Goal: Use online tool/utility: Utilize a website feature to perform a specific function

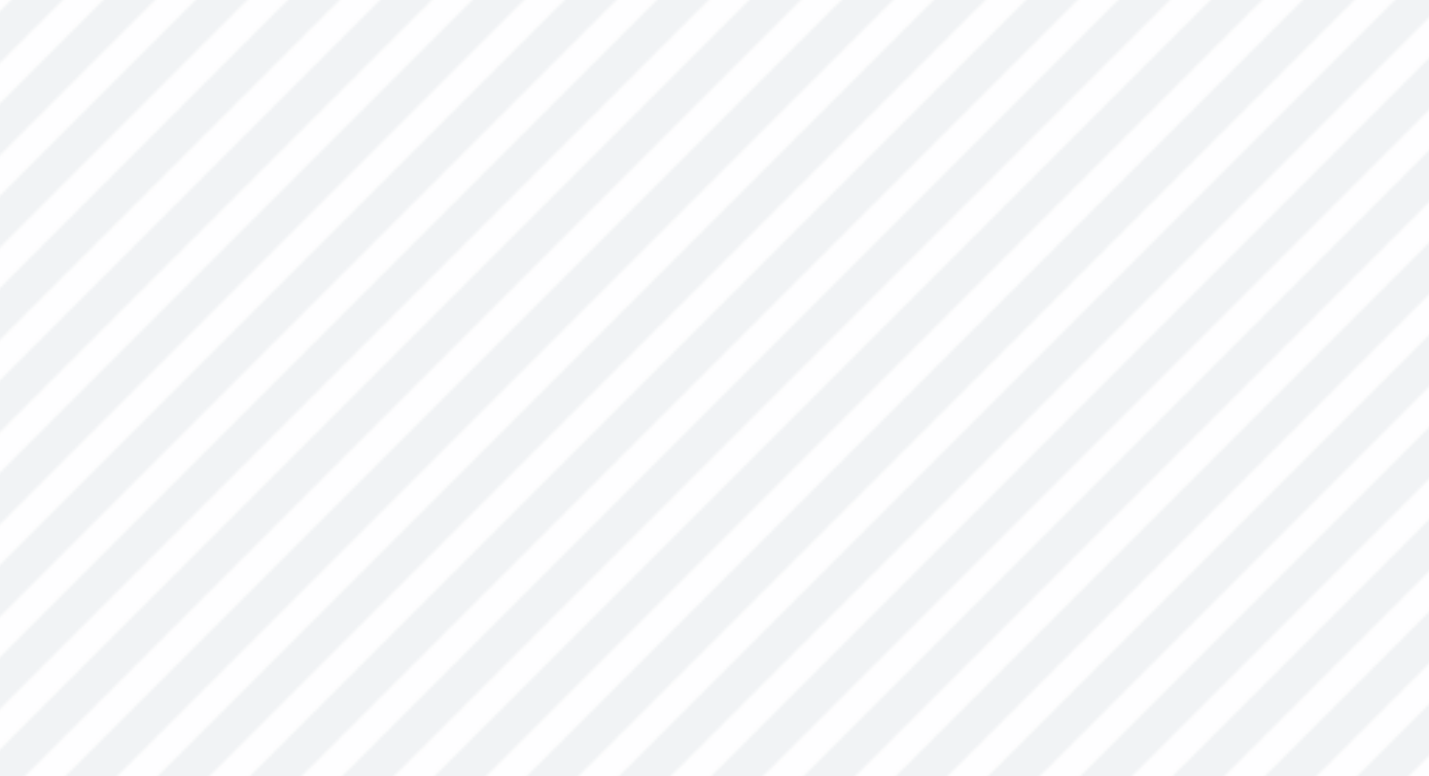
type input "0.39"
type input "0.37"
type input "5.48"
type input "0.48"
type input "0.46"
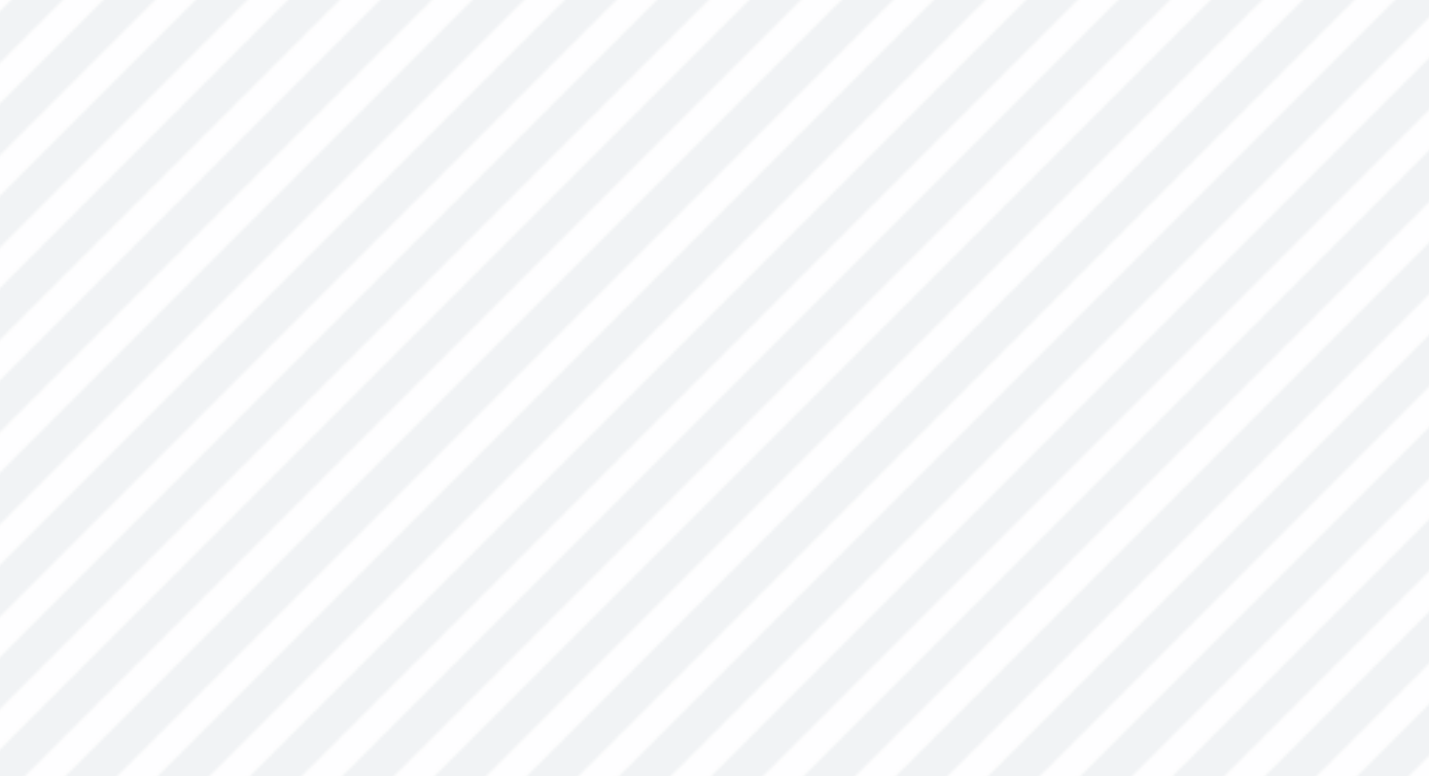
type input "0.61"
type input "0.58"
type input "5.54"
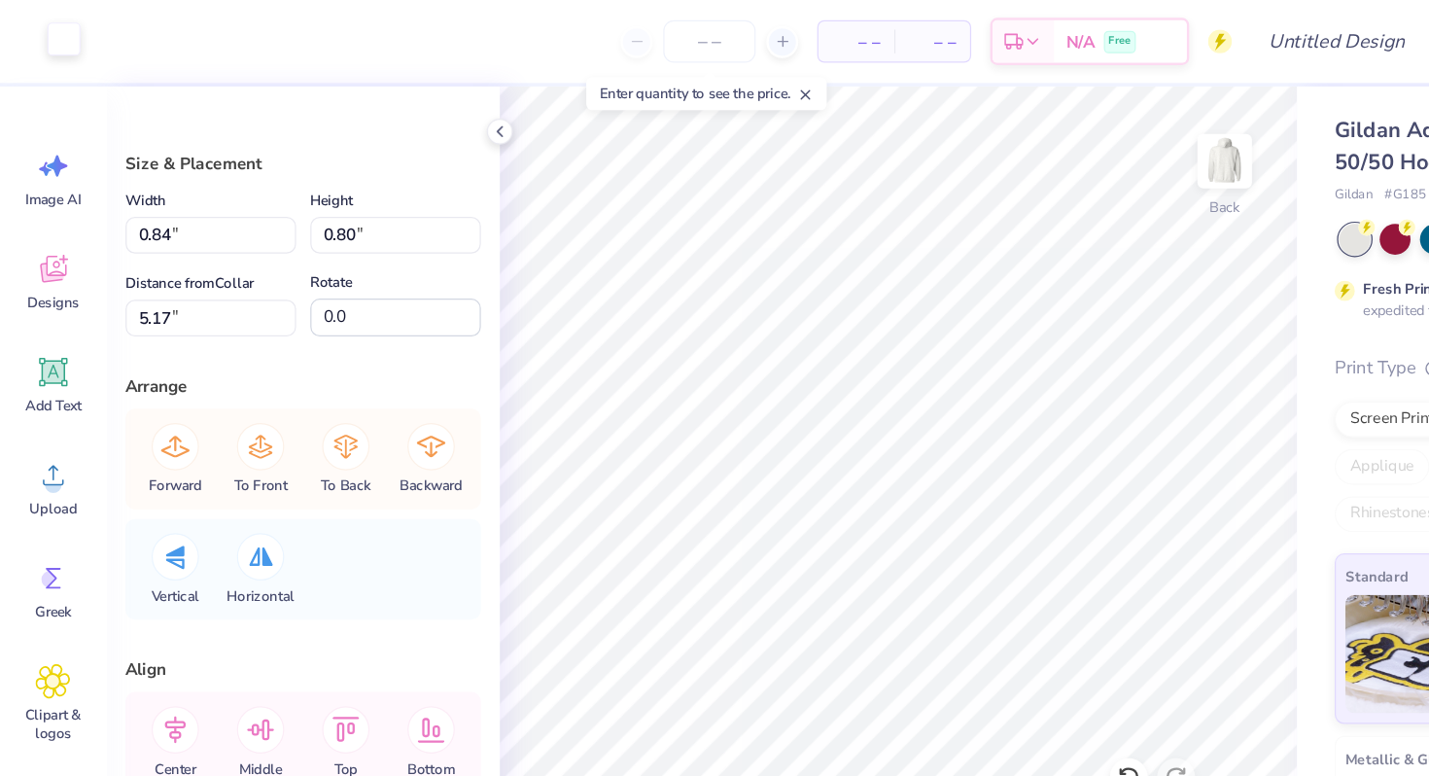
click at [48, 26] on div at bounding box center [52, 31] width 27 height 27
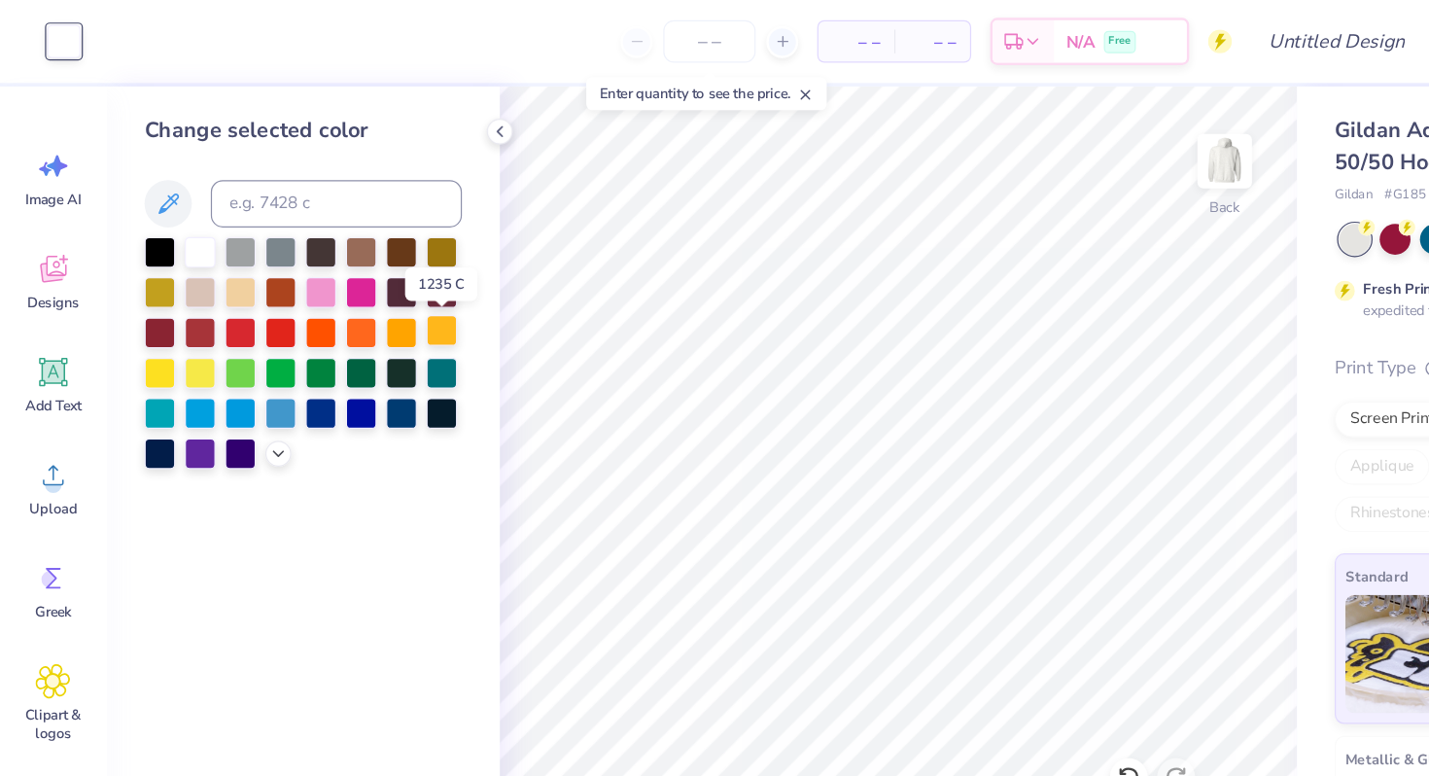
click at [359, 269] on div at bounding box center [362, 271] width 25 height 25
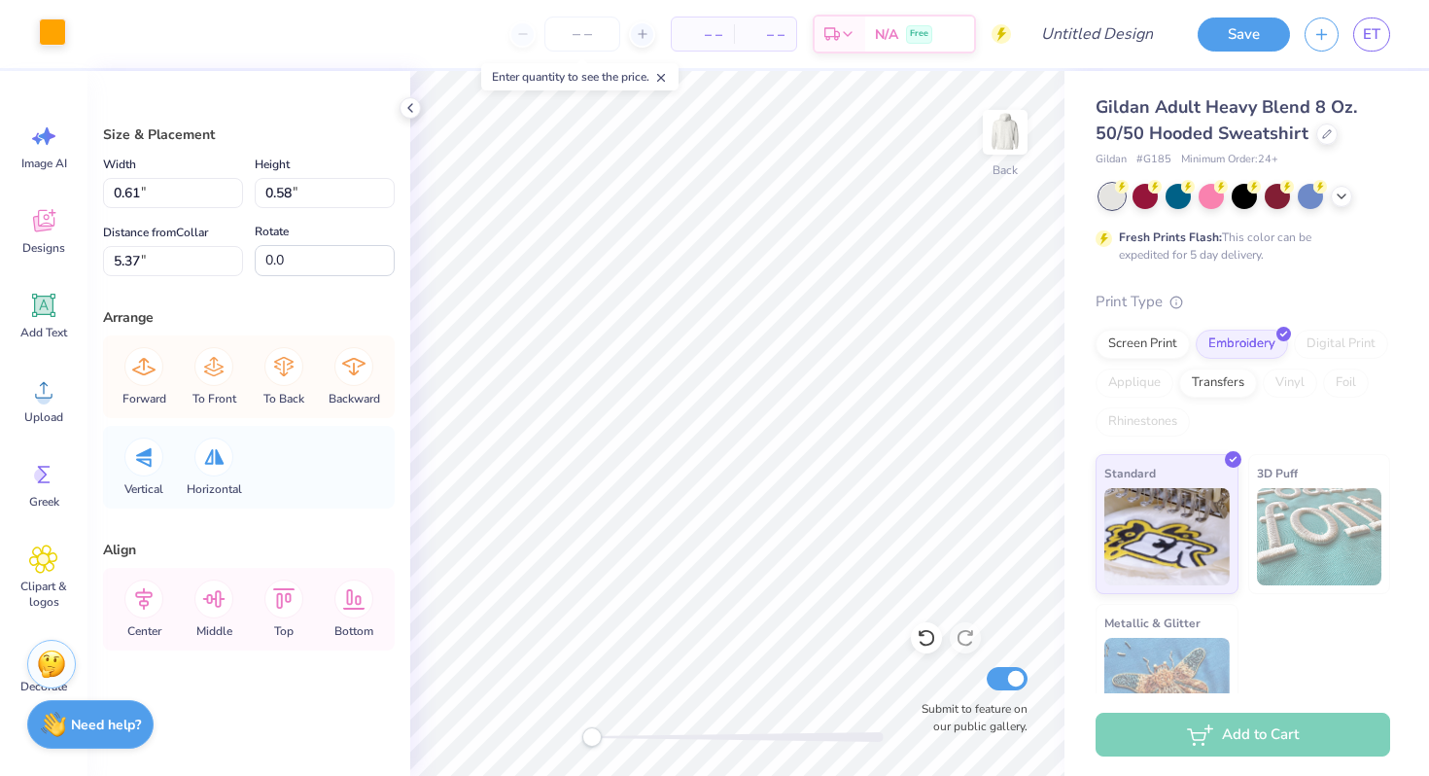
click at [44, 33] on div at bounding box center [52, 31] width 27 height 27
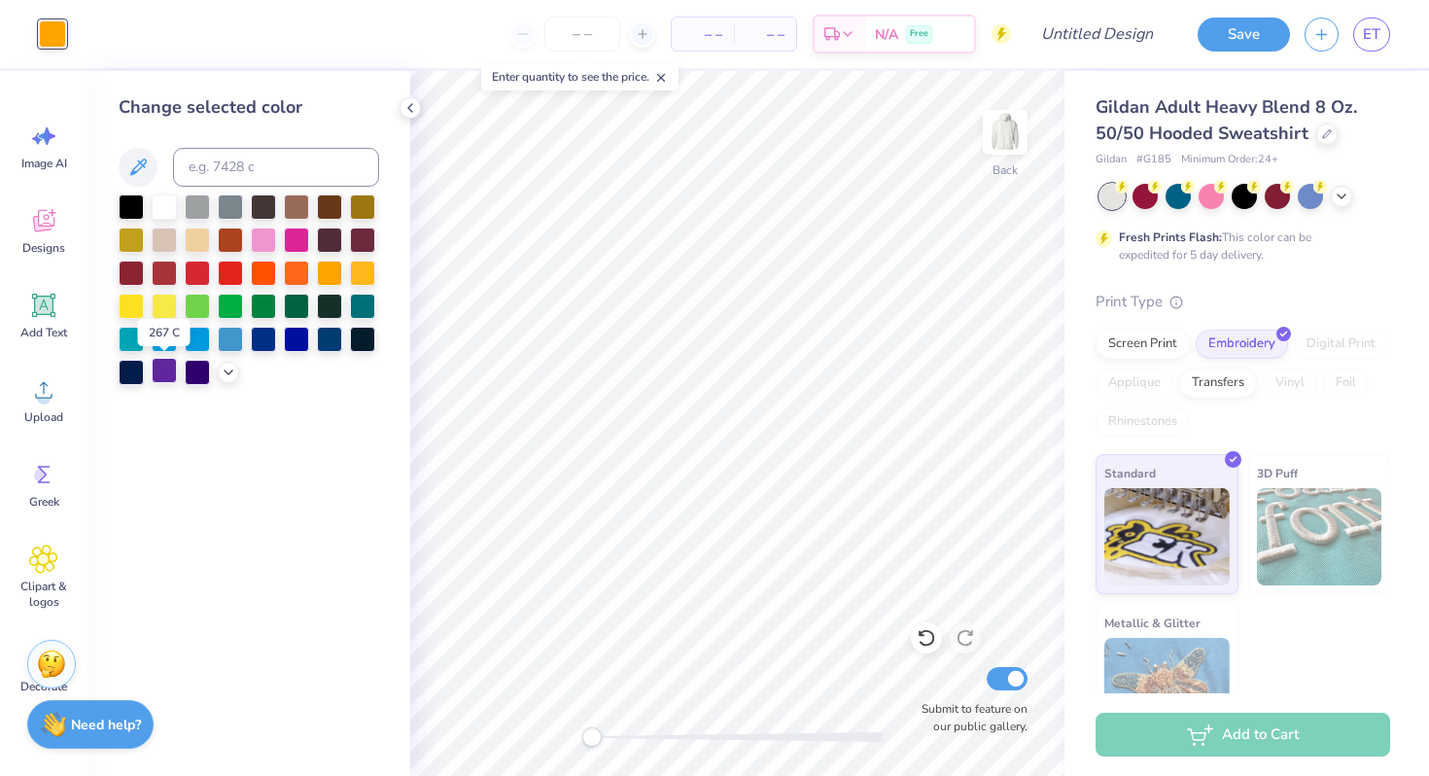
click at [166, 374] on div at bounding box center [164, 370] width 25 height 25
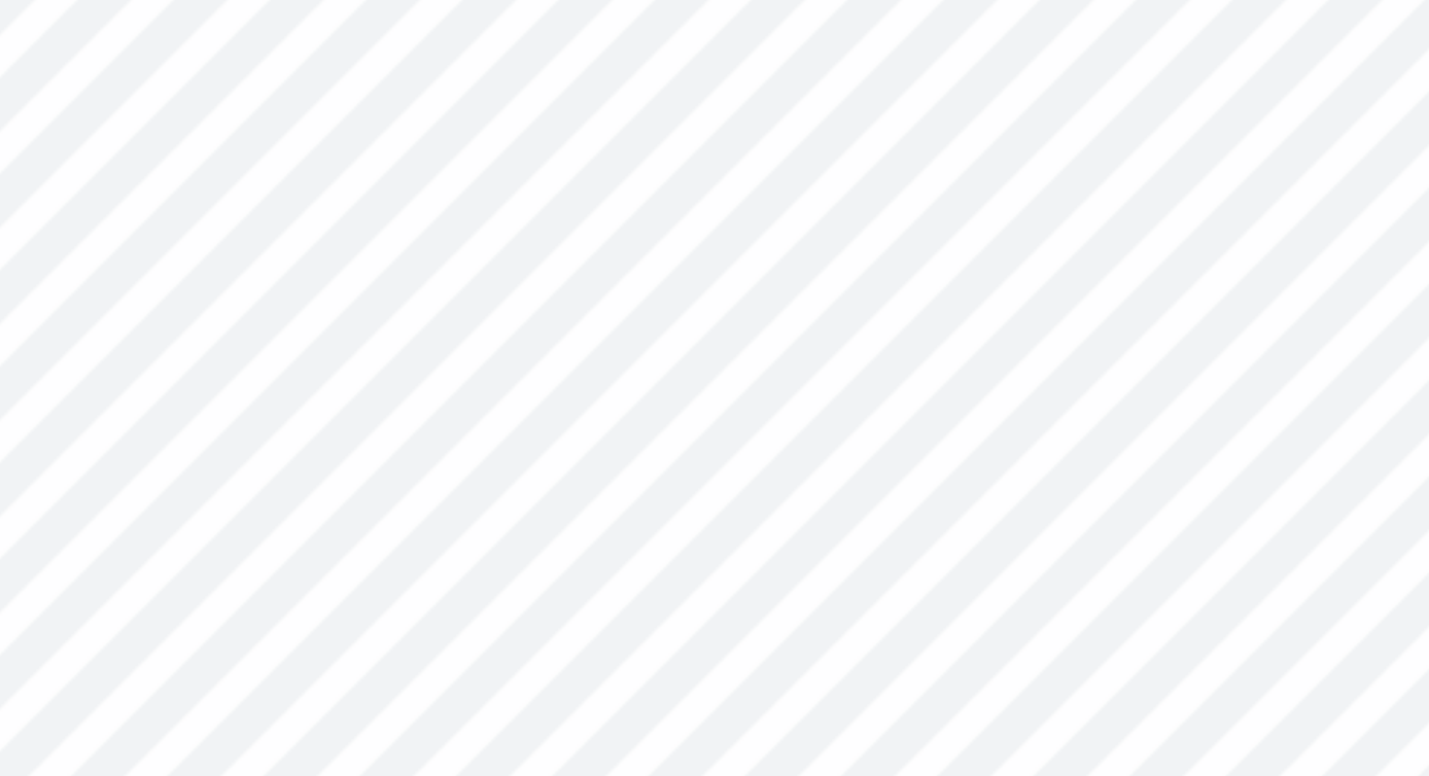
type input "0.53"
type input "0.50"
type input "8.92"
type input "4.03"
type input "3.00"
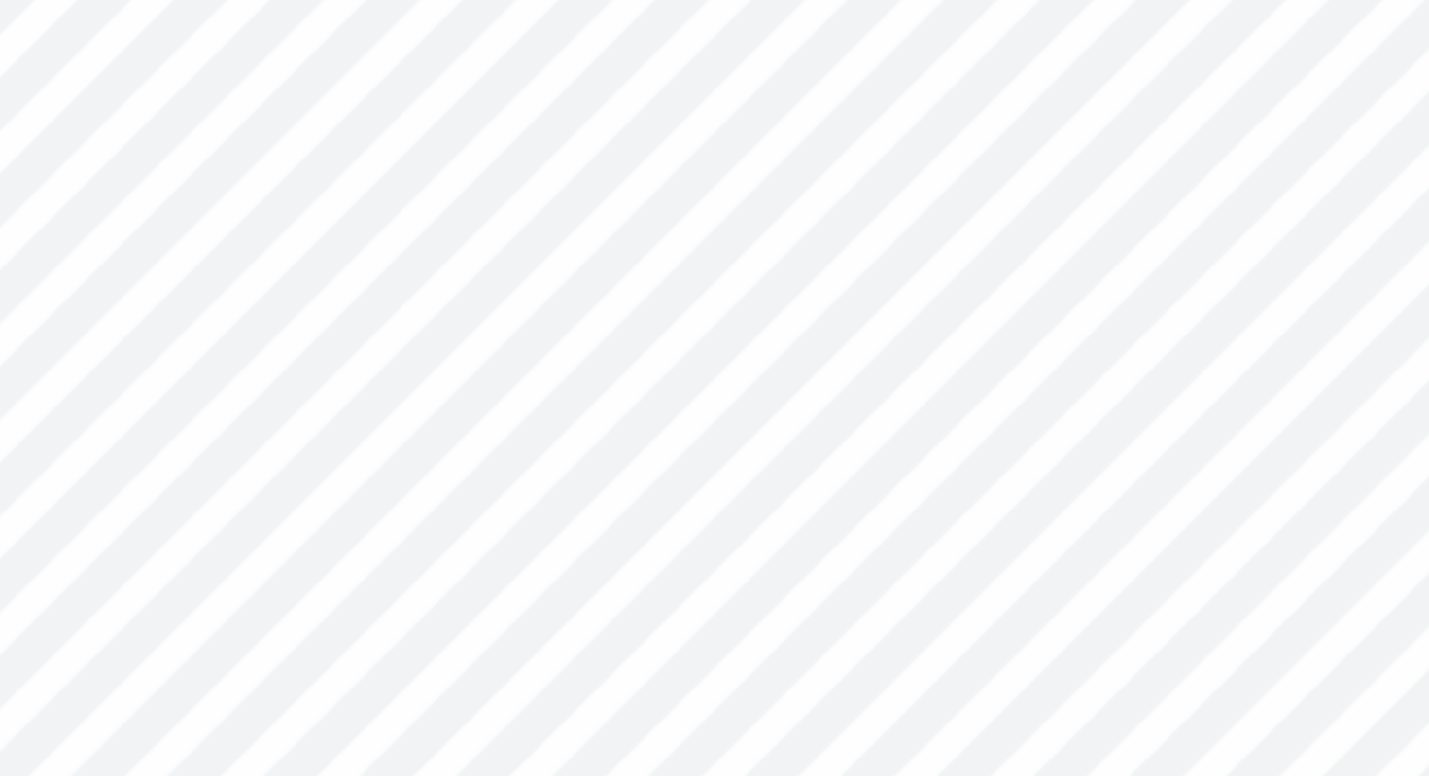
type input "0.53"
type input "0.50"
type input "5.17"
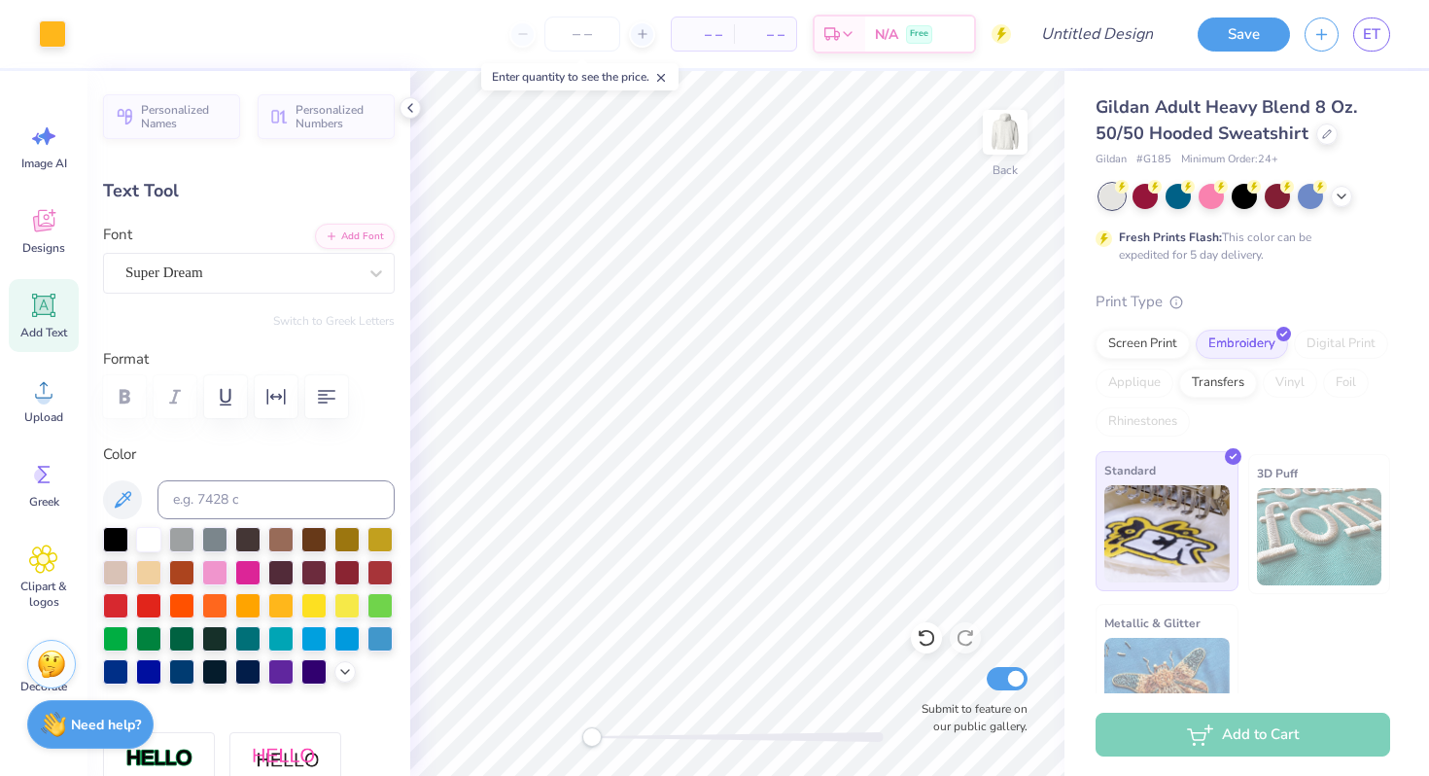
type input "6.95"
type input "1.00"
type input "4.17"
click at [138, 529] on div at bounding box center [148, 537] width 25 height 25
